Goal: Book appointment/travel/reservation

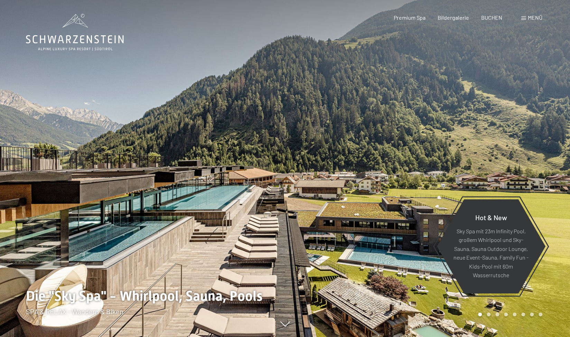
click at [533, 15] on span "Menü" at bounding box center [535, 17] width 15 height 7
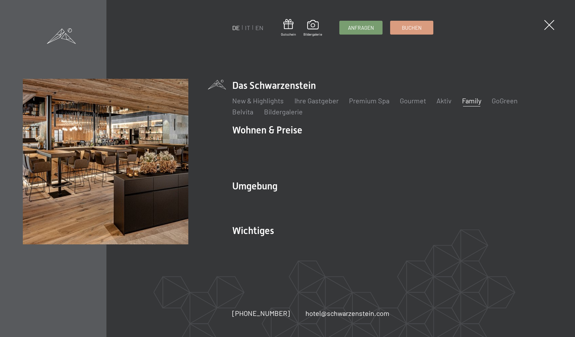
click at [471, 105] on link "Family" at bounding box center [471, 100] width 19 height 8
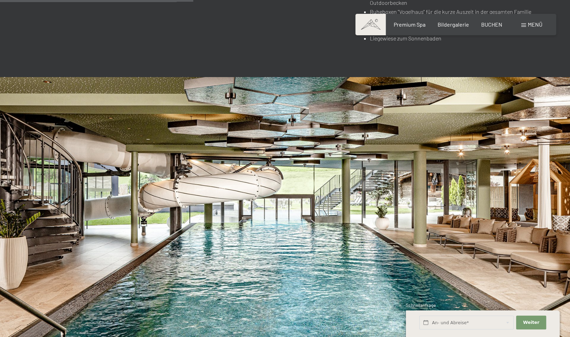
scroll to position [1815, 0]
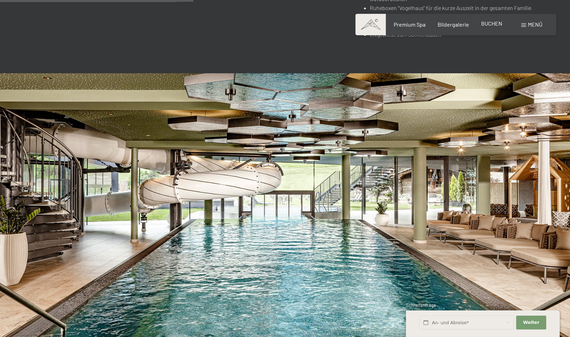
click at [485, 24] on span "BUCHEN" at bounding box center [491, 23] width 21 height 7
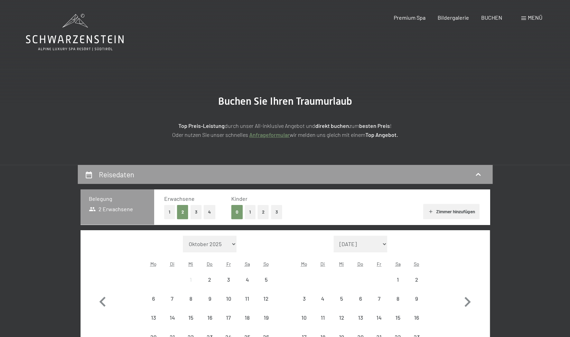
click at [533, 21] on div "Buchen Anfragen Premium Spa Bildergalerie BUCHEN Menü DE IT EN Gutschein Bilder…" at bounding box center [455, 18] width 173 height 8
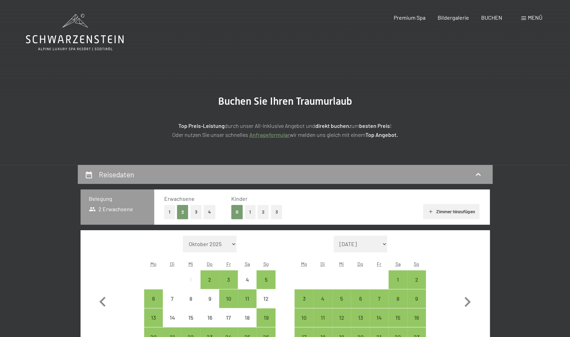
click at [531, 18] on span "Menü" at bounding box center [535, 17] width 15 height 7
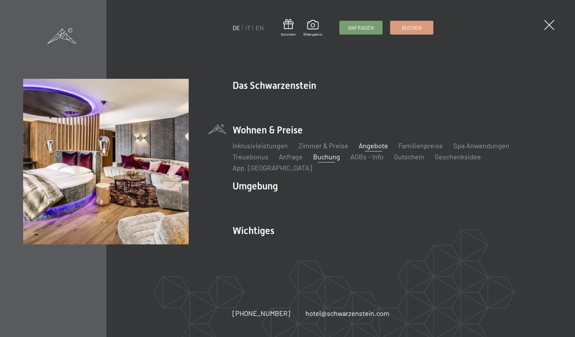
click at [372, 150] on link "Angebote" at bounding box center [373, 145] width 29 height 8
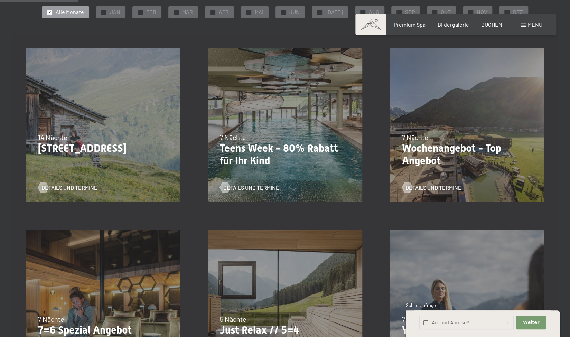
scroll to position [176, 0]
click at [283, 159] on p "Teens Week - 80% Rabatt für Ihr Kind" at bounding box center [285, 154] width 130 height 25
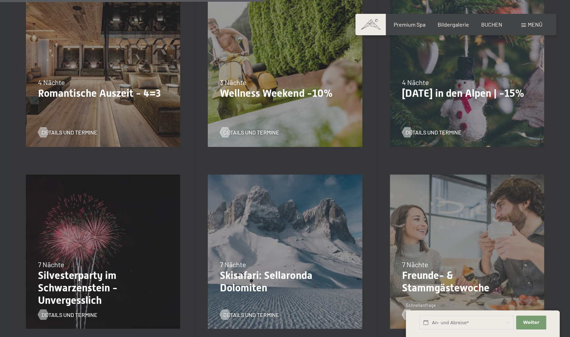
scroll to position [597, 0]
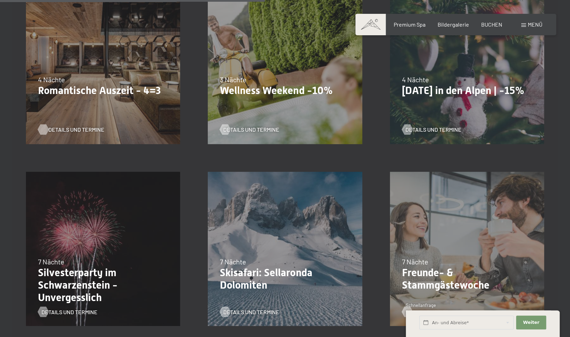
click at [46, 130] on div at bounding box center [43, 129] width 6 height 10
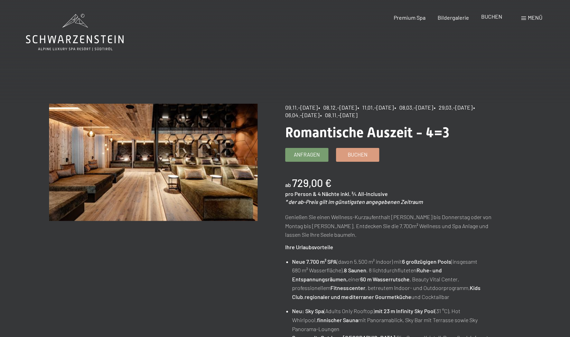
click at [494, 15] on span "BUCHEN" at bounding box center [491, 16] width 21 height 7
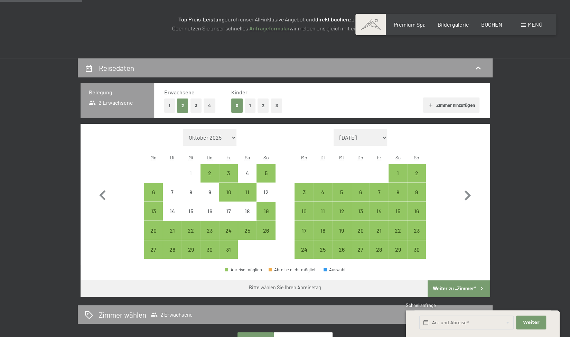
click at [261, 105] on button "2" at bounding box center [263, 106] width 11 height 14
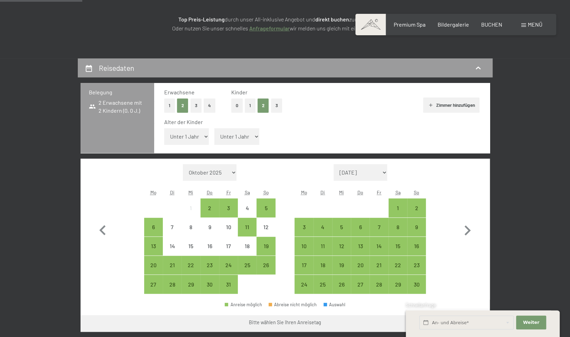
click at [202, 139] on select "Unter 1 Jahr 1 Jahr 2 Jahre 3 Jahre 4 Jahre 5 Jahre 6 Jahre 7 Jahre 8 Jahre 9 J…" at bounding box center [186, 136] width 45 height 17
select select "8"
click at [164, 128] on select "Unter 1 Jahr 1 Jahr 2 Jahre 3 Jahre 4 Jahre 5 Jahre 6 Jahre 7 Jahre 8 Jahre 9 J…" at bounding box center [186, 136] width 45 height 17
click at [236, 145] on div "Alter der Kinder Unter 1 Jahr 1 Jahr 2 Jahre 3 Jahre 4 Jahre 5 Jahre 6 Jahre 7 …" at bounding box center [322, 132] width 316 height 29
click at [236, 135] on select "Unter 1 Jahr 1 Jahr 2 Jahre 3 Jahre 4 Jahre 5 Jahre 6 Jahre 7 Jahre 8 Jahre 9 J…" at bounding box center [236, 136] width 45 height 17
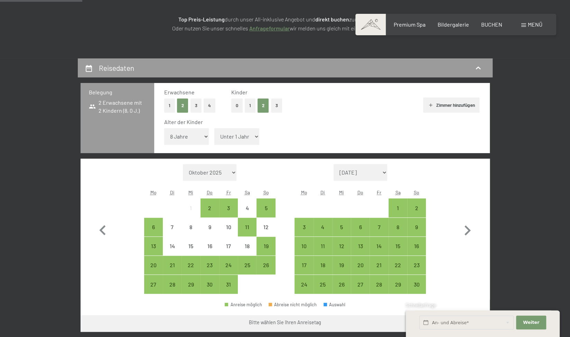
select select "10"
click at [214, 128] on select "Unter 1 Jahr 1 Jahr 2 Jahre 3 Jahre 4 Jahre 5 Jahre 6 Jahre 7 Jahre 8 Jahre 9 J…" at bounding box center [236, 136] width 45 height 17
click at [263, 263] on div "26" at bounding box center [265, 270] width 17 height 17
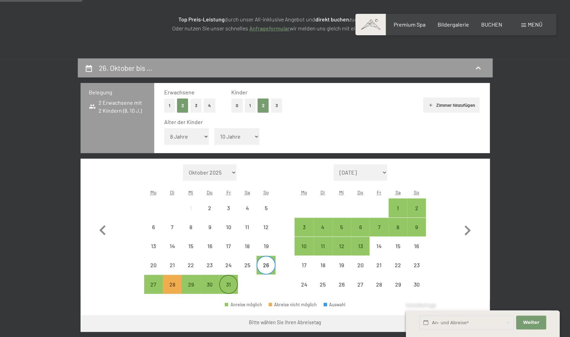
click at [232, 282] on div "31" at bounding box center [228, 290] width 17 height 17
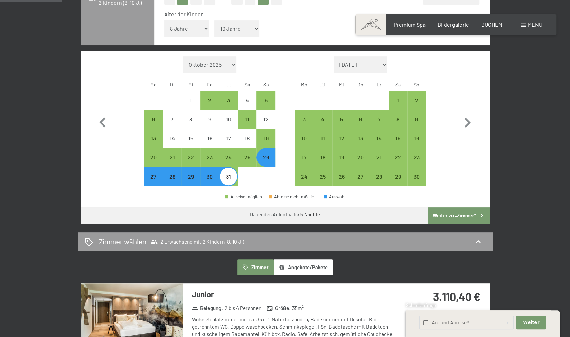
scroll to position [215, 0]
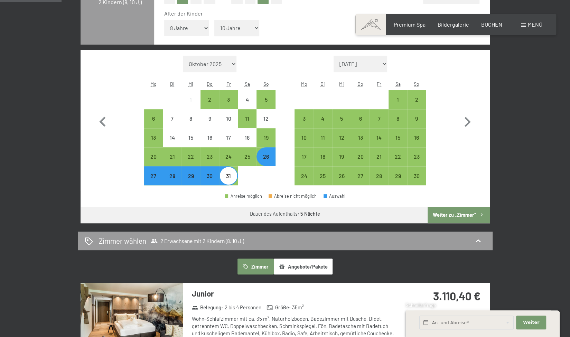
click at [448, 211] on button "Weiter zu „Zimmer“" at bounding box center [459, 215] width 62 height 17
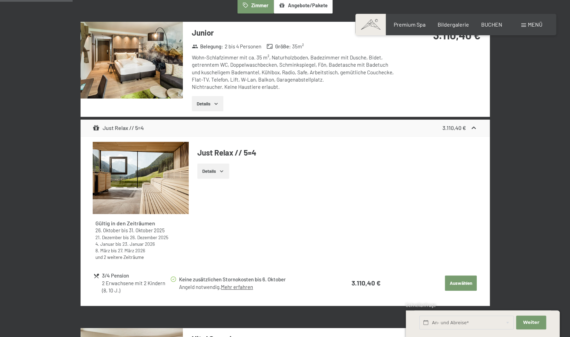
scroll to position [223, 0]
